Goal: Task Accomplishment & Management: Manage account settings

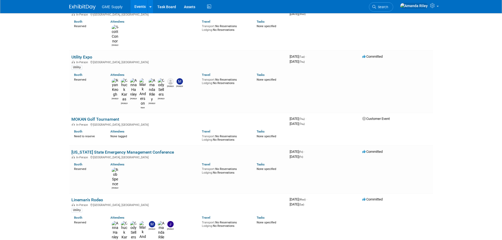
scroll to position [105, 0]
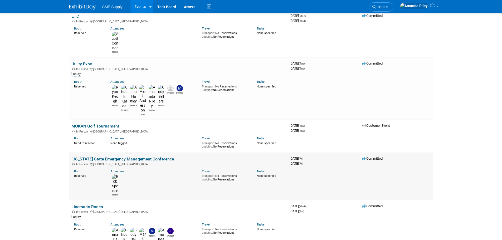
click at [153, 157] on link "[US_STATE] State Emergency Management Conference" at bounding box center [122, 159] width 103 height 5
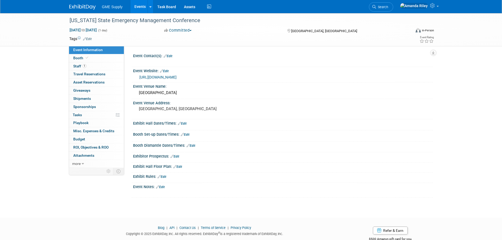
click at [177, 77] on link "https://missouriema.org/events/" at bounding box center [157, 77] width 37 height 4
click at [85, 30] on span "Oct 10, 2025 to Oct 10, 2025" at bounding box center [83, 30] width 28 height 5
type input "Oct 10, 2025"
select select "9"
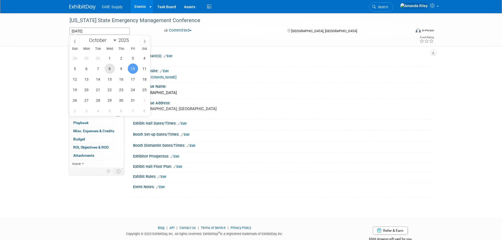
click at [110, 69] on span "8" at bounding box center [110, 69] width 10 height 10
type input "Oct 8, 2025"
click at [42, 62] on div "Missouri State Emergency Management Conference Oct 10, 2025 to Oct 10, 2025 (1 …" at bounding box center [251, 110] width 502 height 195
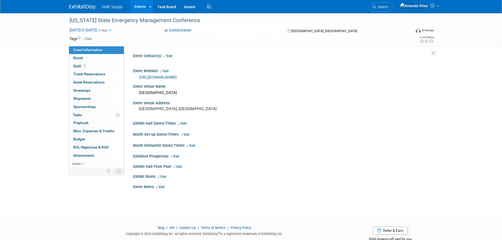
click at [97, 31] on span "Oct 8, 2025 to Oct 8, 2025" at bounding box center [83, 30] width 28 height 5
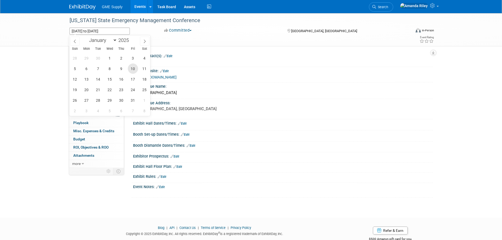
click at [134, 65] on span "10" at bounding box center [133, 69] width 10 height 10
type input "Oct 10, 2025"
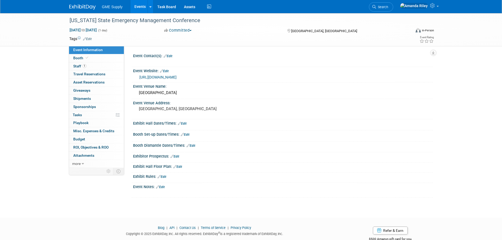
click at [267, 46] on div "Missouri State Emergency Management Conference Oct 10, 2025 to Oct 10, 2025 (1 …" at bounding box center [251, 29] width 372 height 33
click at [81, 28] on span "Oct 10, 2025 to Oct 10, 2025" at bounding box center [83, 30] width 28 height 5
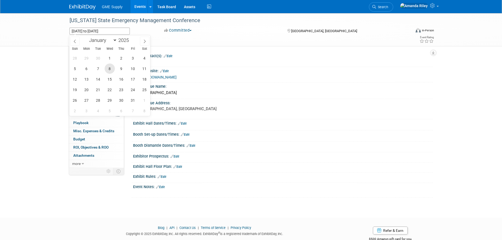
click at [109, 64] on span "8" at bounding box center [110, 69] width 10 height 10
type input "Oct 8, 2025"
click at [136, 65] on span "10" at bounding box center [133, 69] width 10 height 10
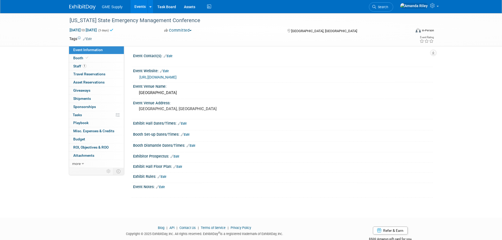
click at [160, 39] on td at bounding box center [232, 38] width 281 height 5
